Goal: Task Accomplishment & Management: Manage account settings

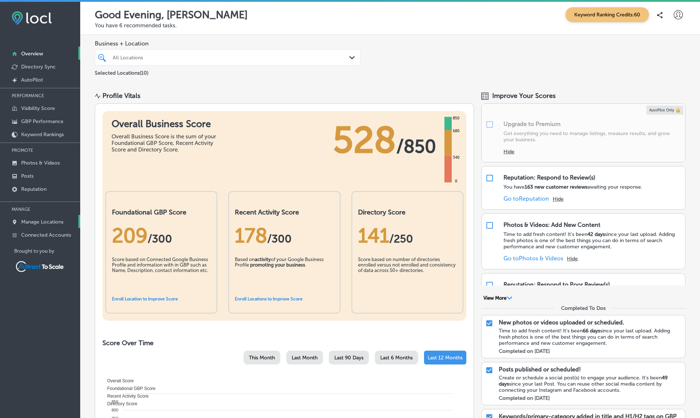
click at [35, 222] on p "Manage Locations" at bounding box center [42, 222] width 42 height 6
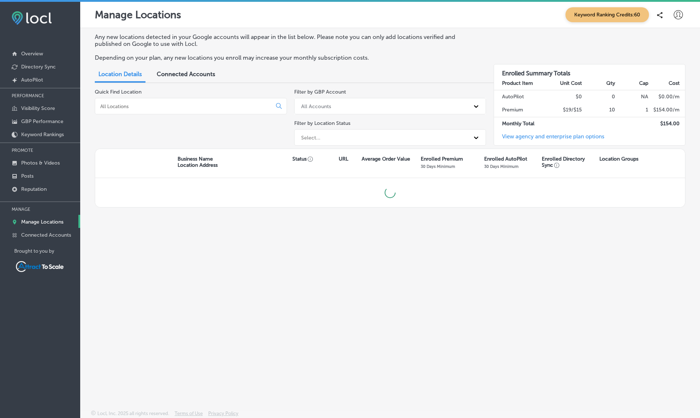
click at [36, 224] on p "Manage Locations" at bounding box center [42, 222] width 42 height 6
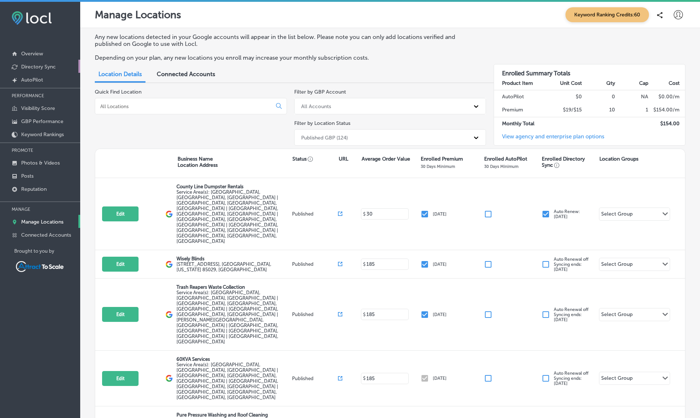
click at [42, 66] on p "Directory Sync" at bounding box center [38, 67] width 35 height 6
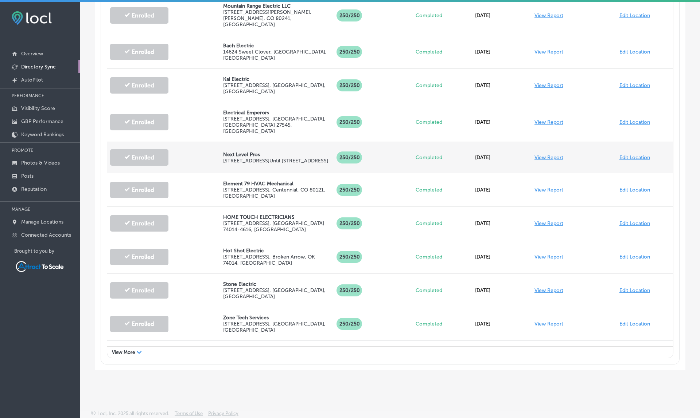
scroll to position [338, 0]
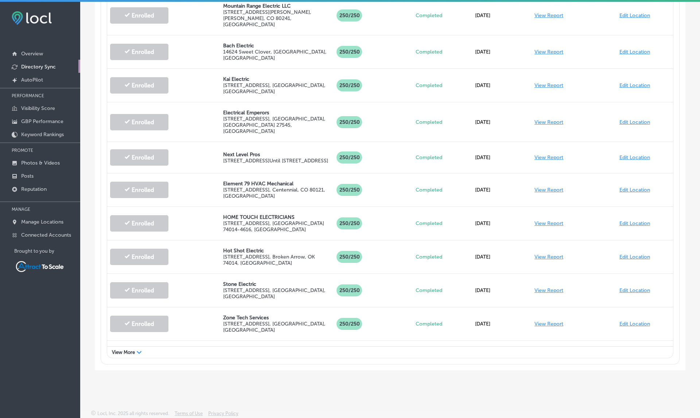
click at [128, 351] on span "View More" at bounding box center [123, 352] width 23 height 5
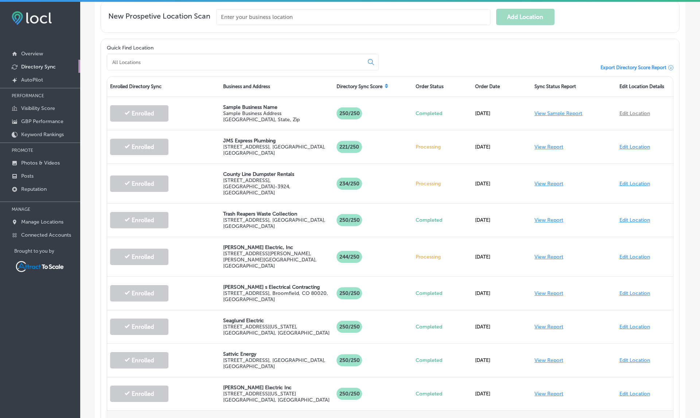
scroll to position [193, 0]
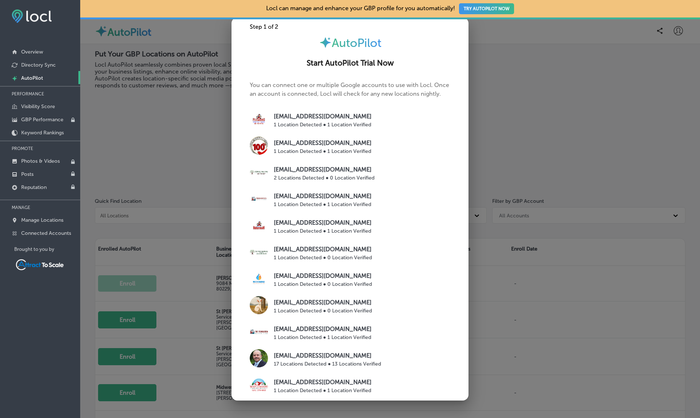
click at [556, 260] on div at bounding box center [350, 209] width 700 height 418
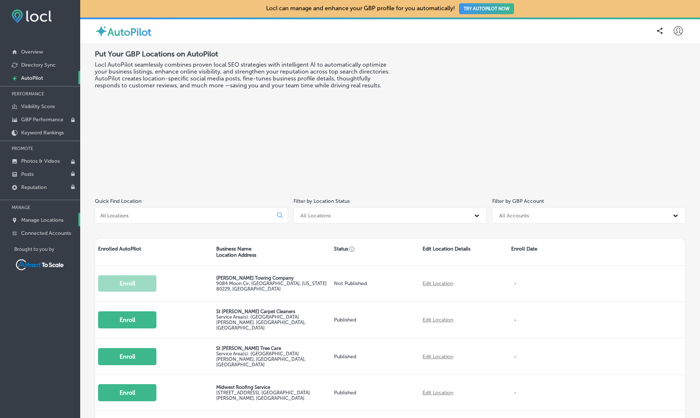
click at [42, 220] on p "Manage Locations" at bounding box center [42, 220] width 42 height 6
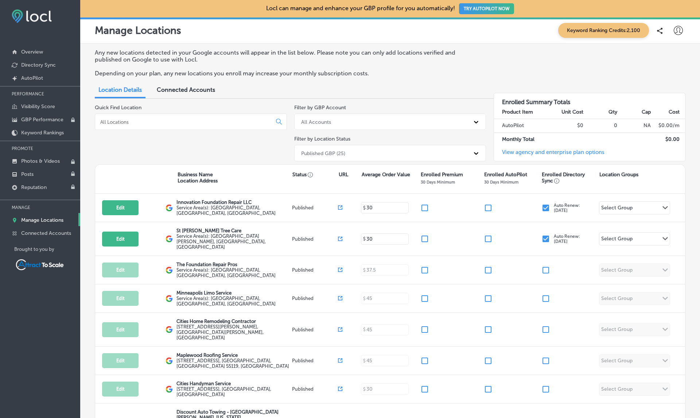
click at [305, 150] on div "Published GBP (25)" at bounding box center [323, 153] width 44 height 6
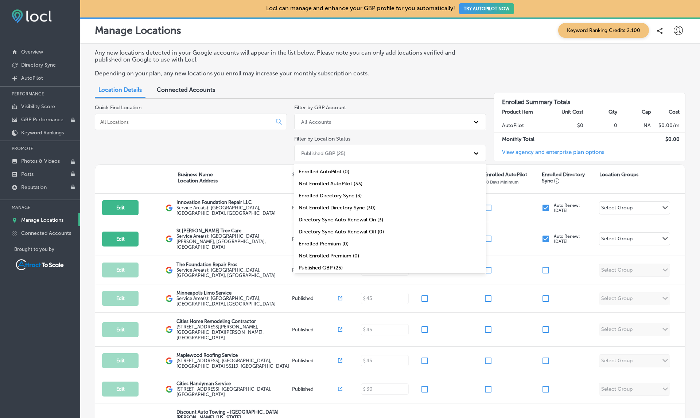
click at [324, 193] on div "Enrolled Directory Sync (3)" at bounding box center [390, 196] width 192 height 12
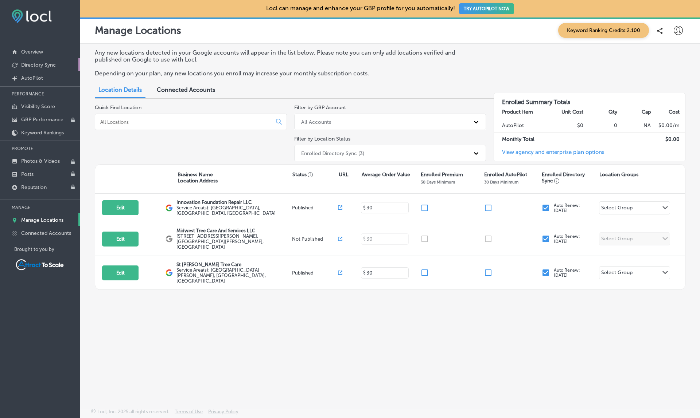
click at [31, 66] on p "Directory Sync" at bounding box center [38, 65] width 35 height 6
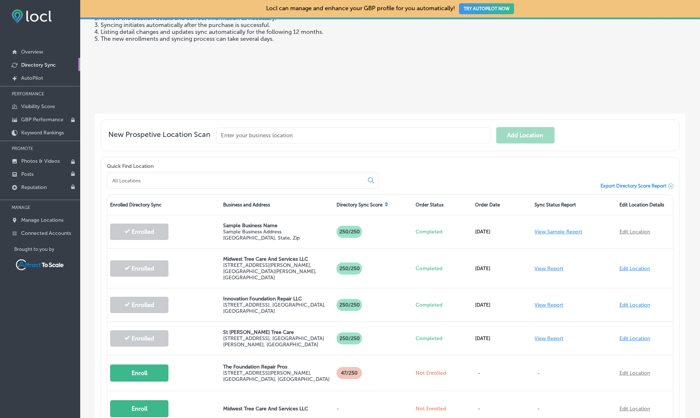
scroll to position [92, 0]
